Goal: Navigation & Orientation: Find specific page/section

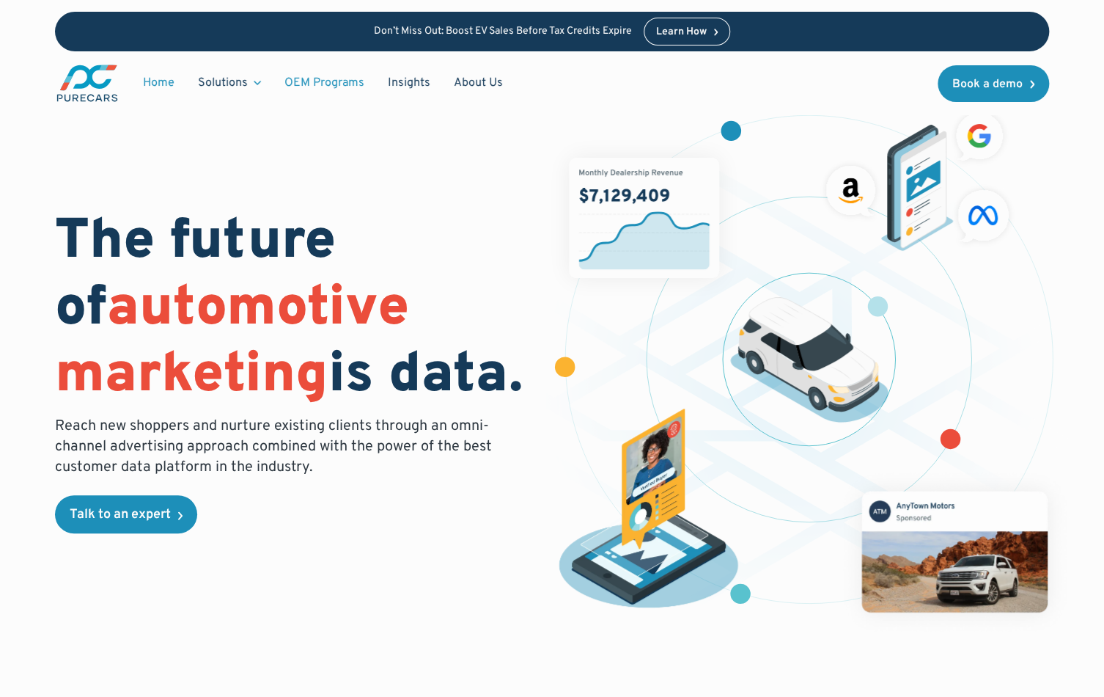
click at [326, 82] on link "OEM Programs" at bounding box center [324, 83] width 103 height 28
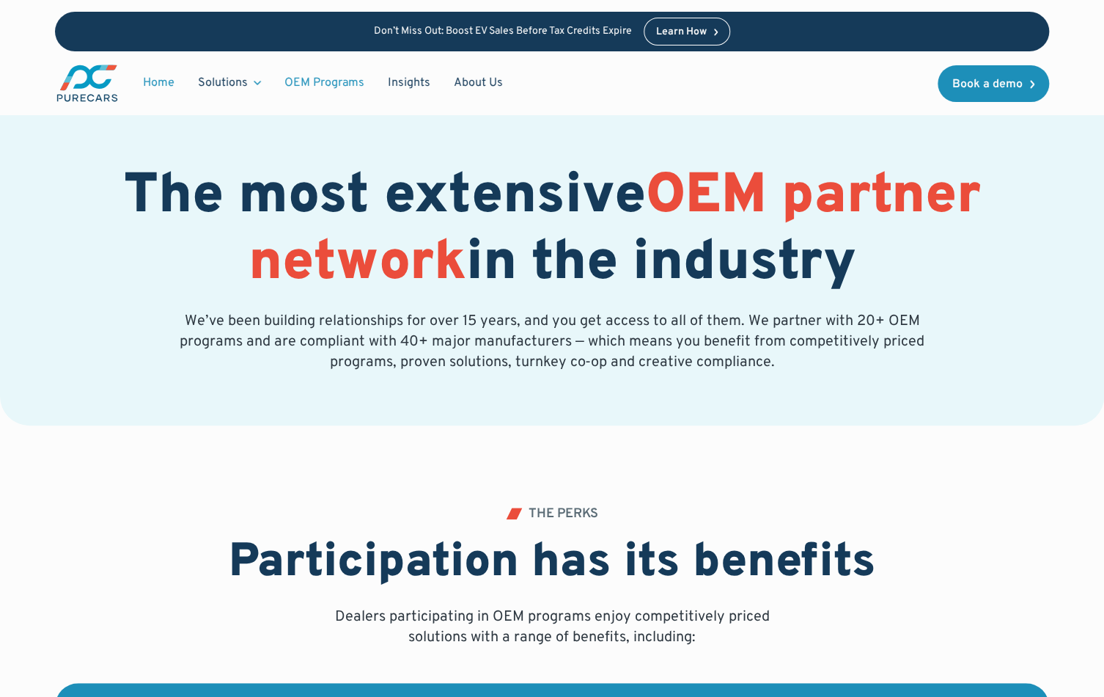
click at [161, 84] on link "Home" at bounding box center [158, 83] width 55 height 28
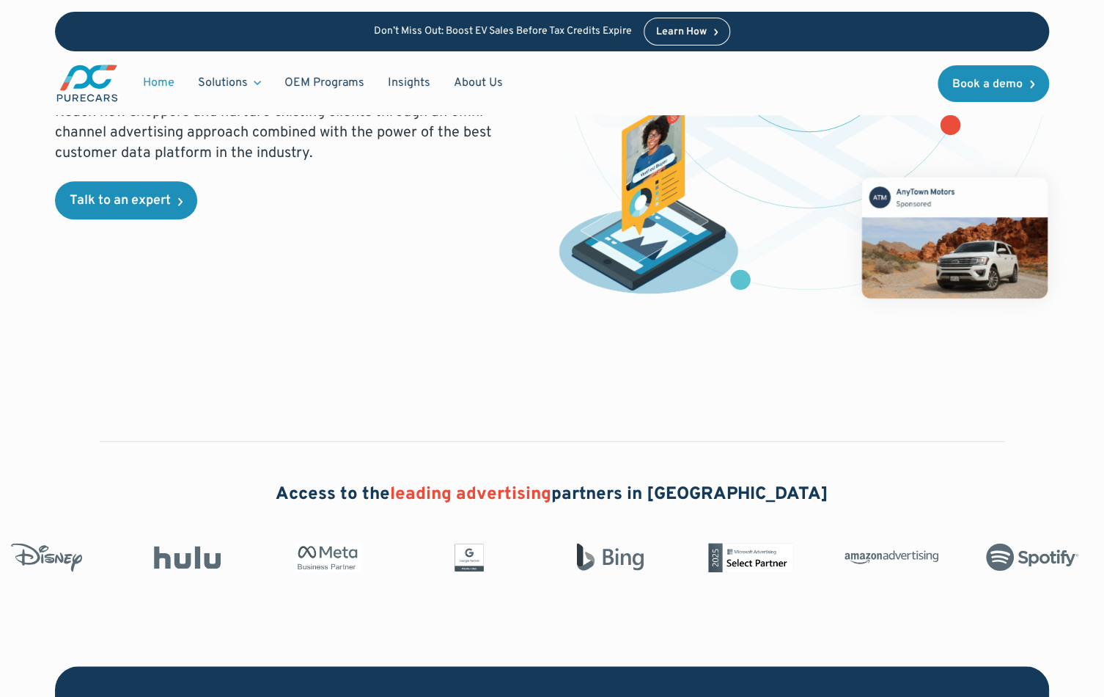
scroll to position [177, 0]
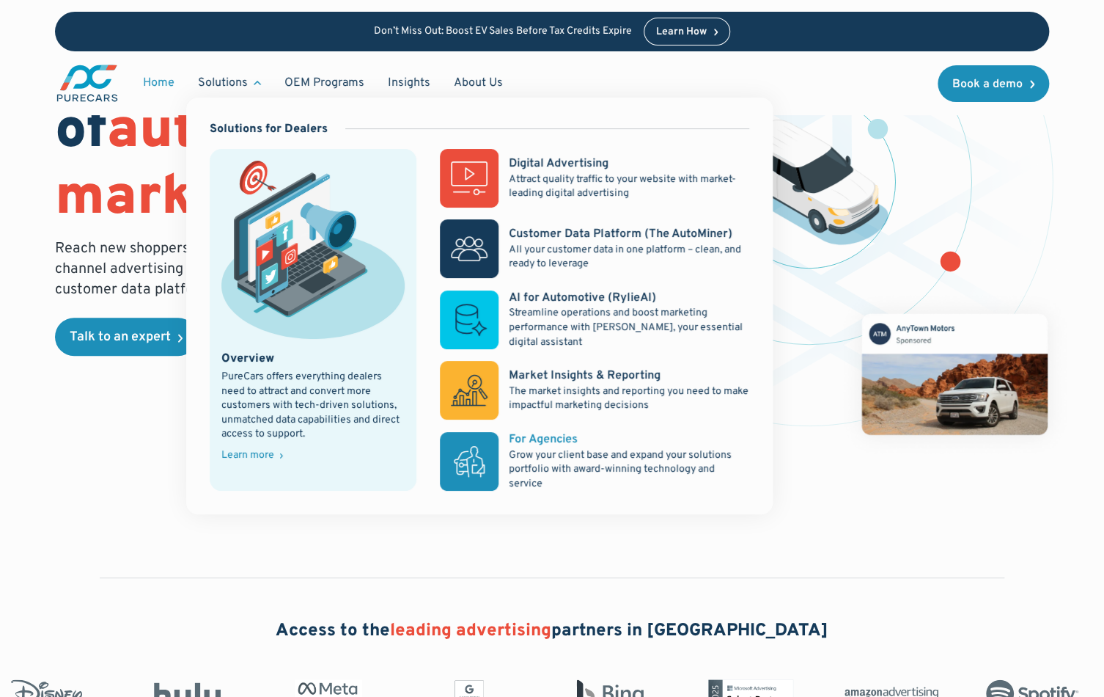
click at [568, 463] on p "Grow your client base and expand your solutions portfolio with award-winning te…" at bounding box center [629, 469] width 241 height 43
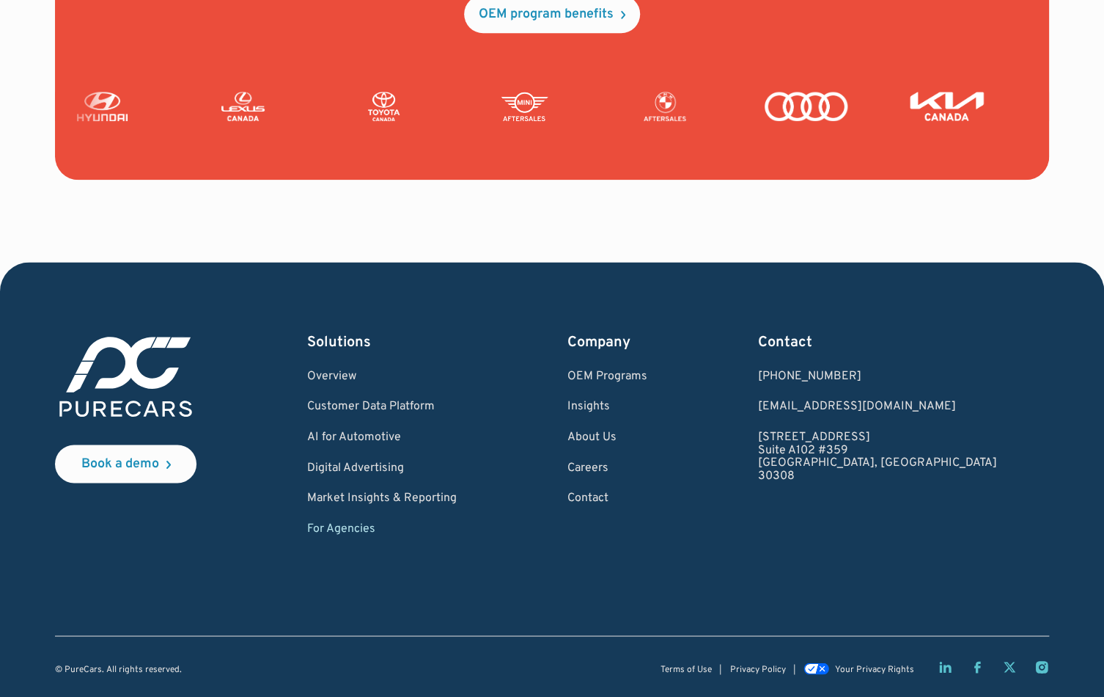
scroll to position [3597, 0]
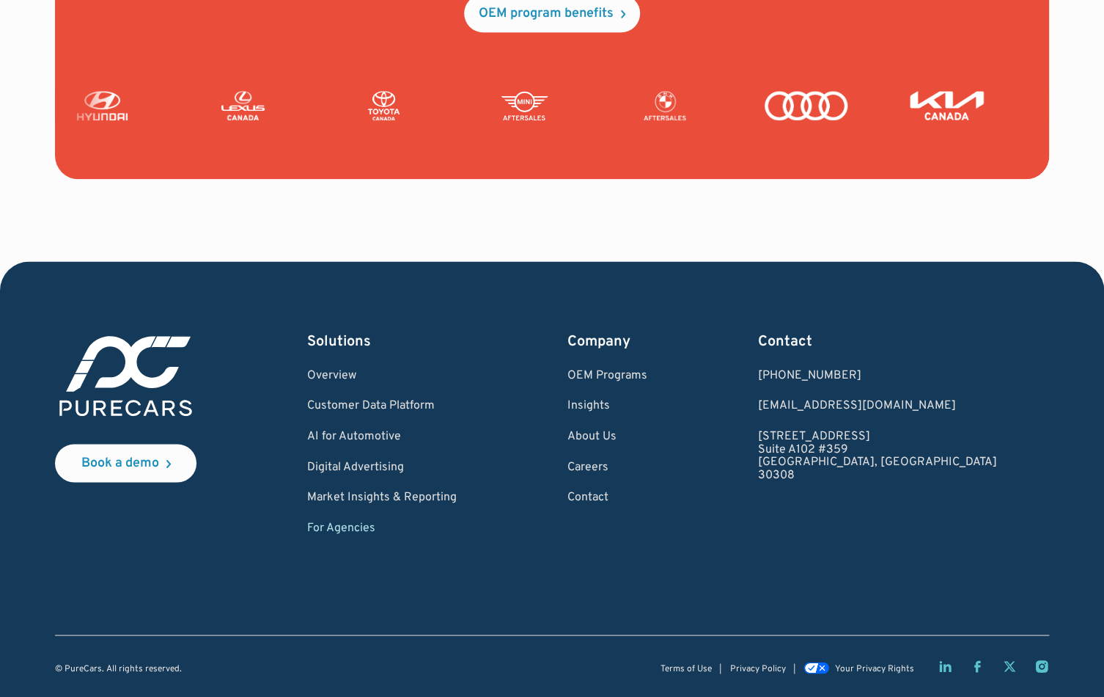
click at [391, 342] on div "Solutions" at bounding box center [382, 341] width 150 height 21
click at [386, 469] on link "Digital Advertising" at bounding box center [382, 467] width 150 height 13
